Goal: Check status: Check status

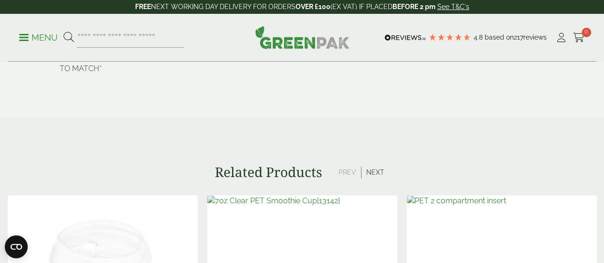
scroll to position [616, 0]
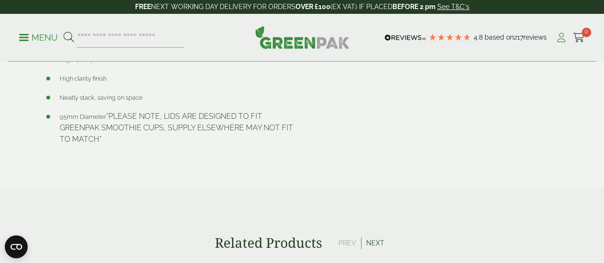
click at [563, 38] on icon at bounding box center [561, 38] width 12 height 10
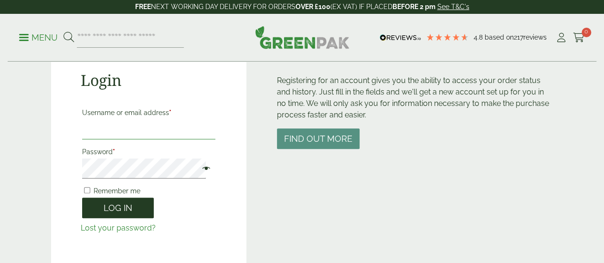
type input "**********"
click at [116, 203] on button "Log in" at bounding box center [118, 208] width 72 height 21
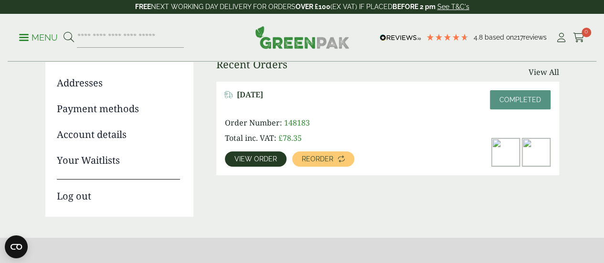
scroll to position [127, 0]
click at [495, 161] on img at bounding box center [506, 153] width 28 height 28
click at [498, 157] on img at bounding box center [506, 153] width 28 height 28
click at [262, 157] on span "View order" at bounding box center [255, 159] width 42 height 7
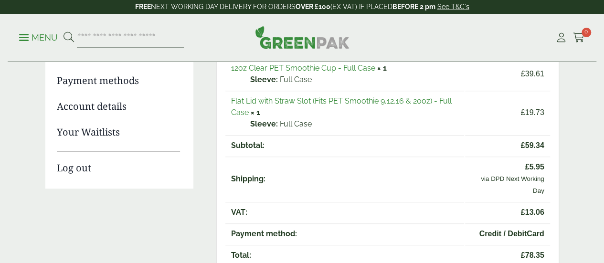
scroll to position [147, 0]
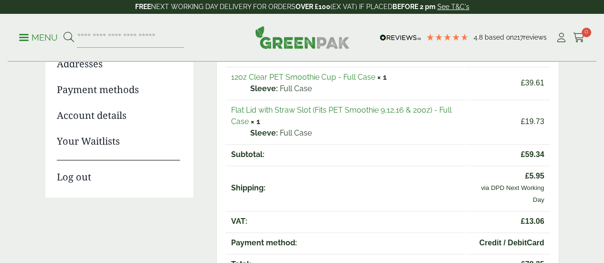
click at [360, 82] on td "12oz Clear PET Smoothie Cup - Full Case × 1 Sleeve: Full Case" at bounding box center [344, 83] width 239 height 32
click at [362, 74] on link "12oz Clear PET Smoothie Cup - Full Case" at bounding box center [303, 77] width 144 height 9
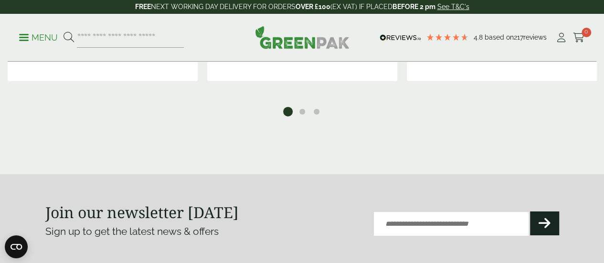
scroll to position [1540, 0]
